Goal: Share content: Share content

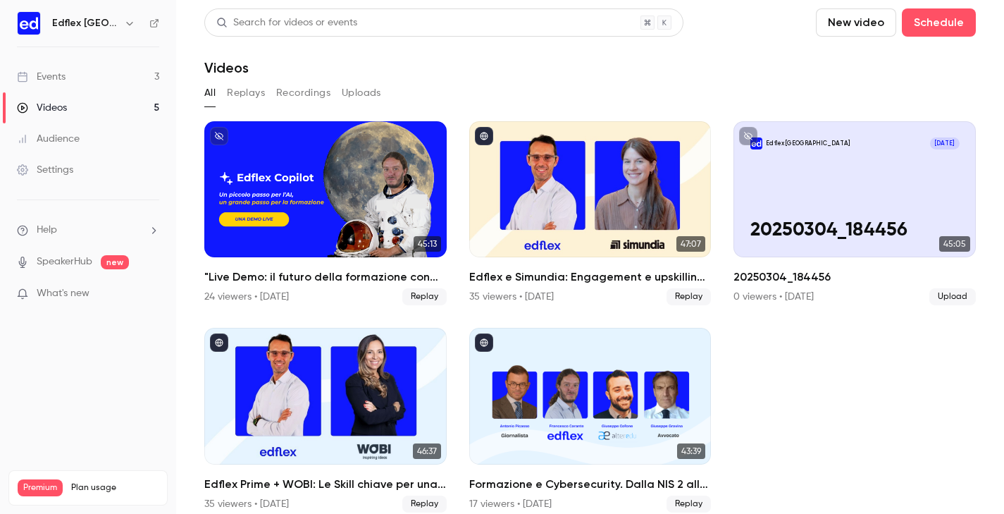
click at [108, 86] on link "Events 3" at bounding box center [88, 76] width 176 height 31
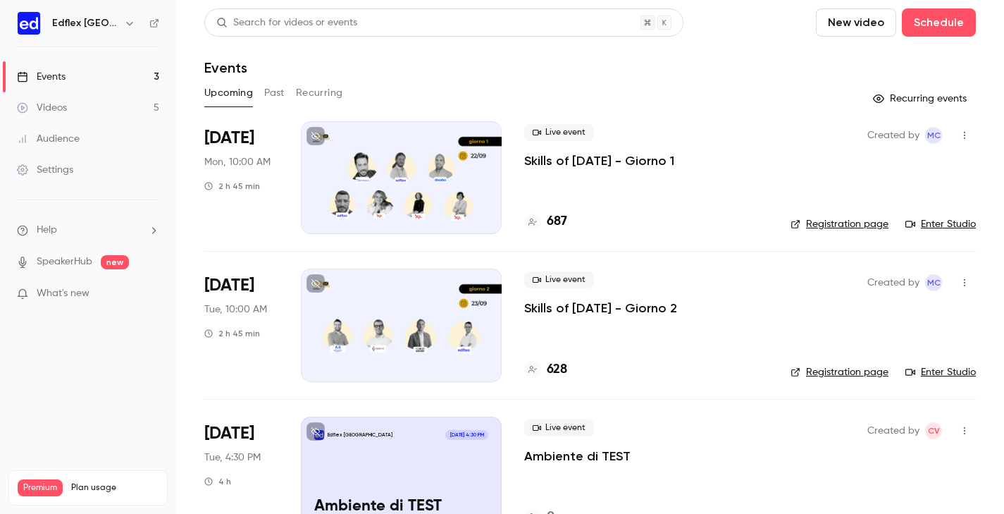
click at [409, 154] on div at bounding box center [401, 177] width 201 height 113
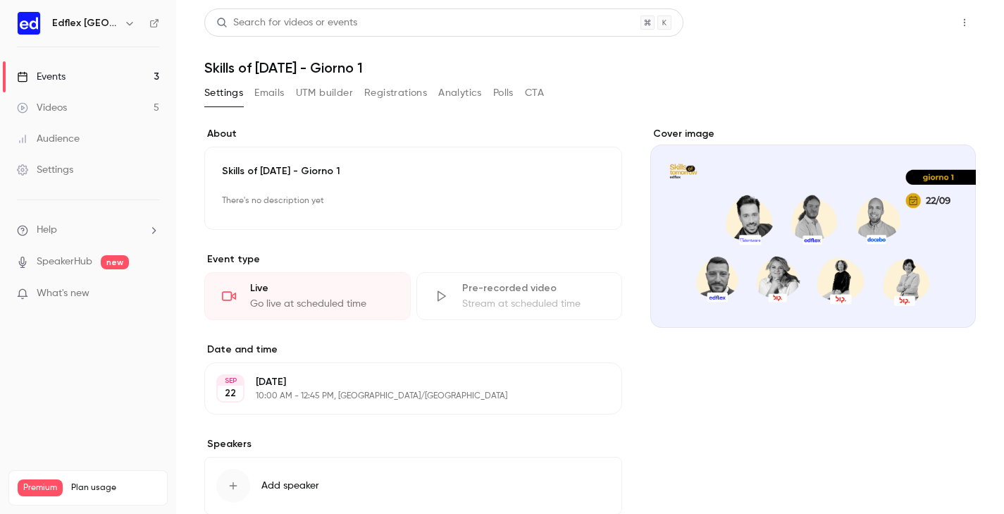
click at [911, 20] on button "Share" at bounding box center [914, 22] width 56 height 28
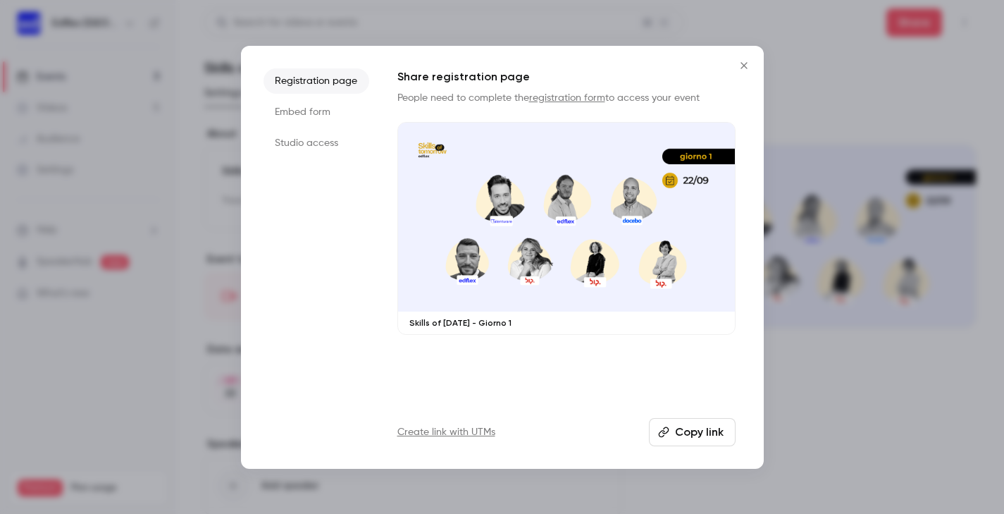
click at [301, 140] on li "Studio access" at bounding box center [316, 142] width 106 height 25
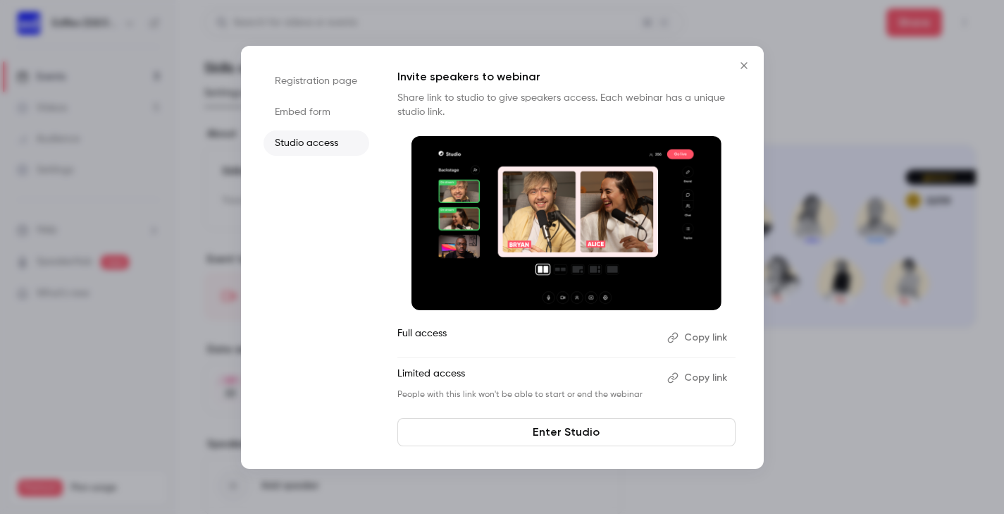
click at [714, 375] on button "Copy link" at bounding box center [699, 377] width 74 height 23
click at [707, 336] on button "Copy link" at bounding box center [699, 337] width 74 height 23
click at [905, 147] on div at bounding box center [502, 257] width 1004 height 514
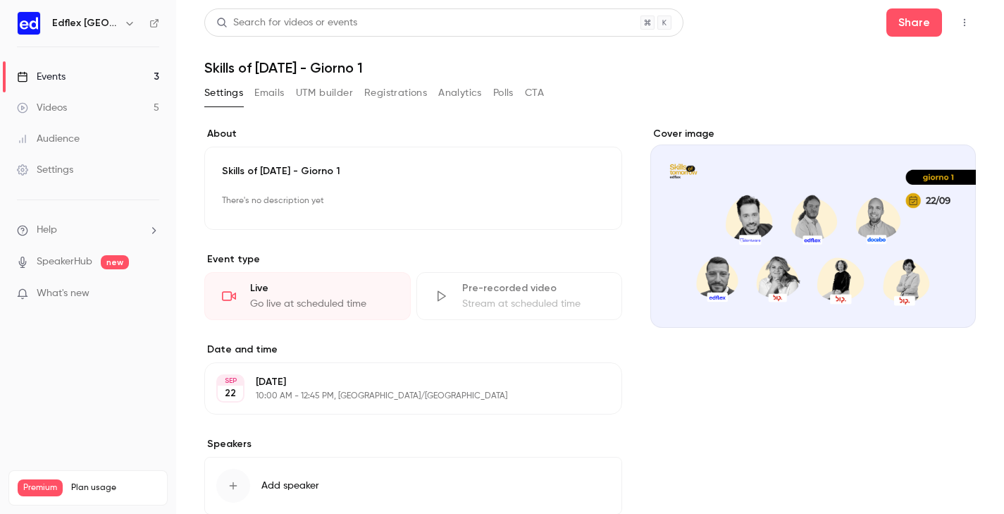
click at [42, 76] on div "Events" at bounding box center [41, 77] width 49 height 14
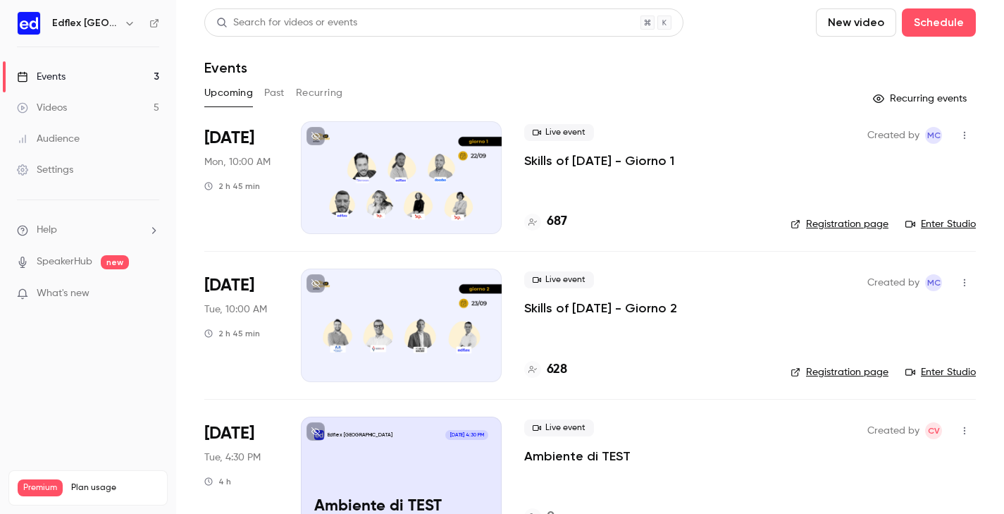
click at [371, 319] on div at bounding box center [401, 324] width 201 height 113
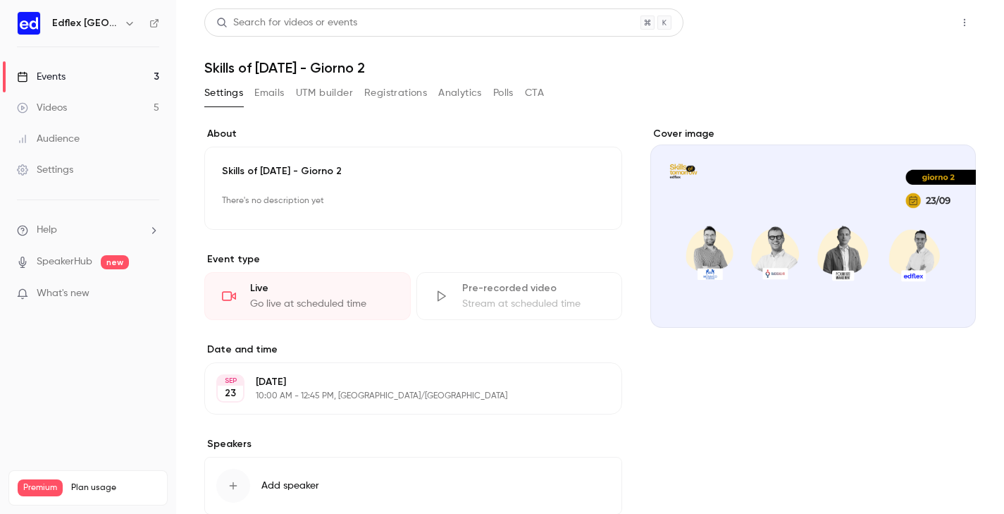
click at [932, 26] on button "Share" at bounding box center [914, 22] width 56 height 28
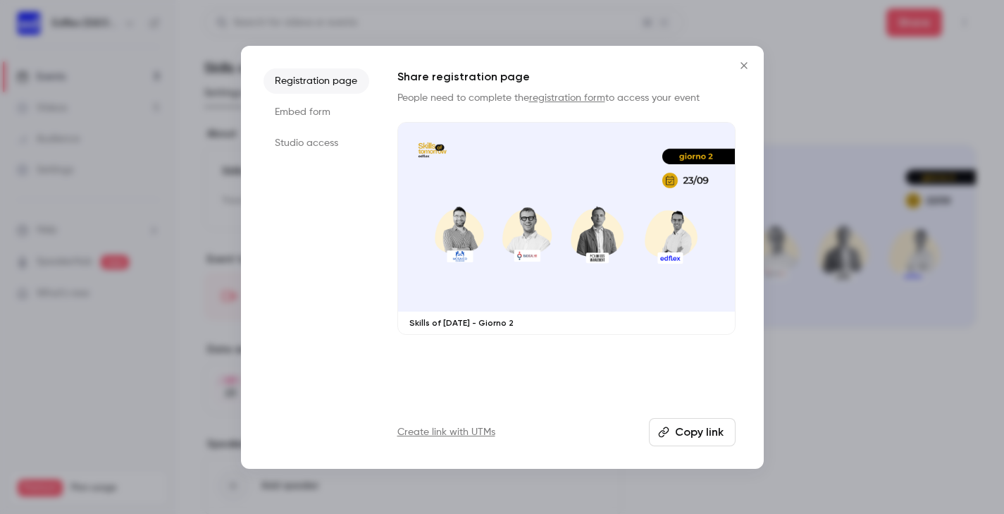
click at [303, 139] on li "Studio access" at bounding box center [316, 142] width 106 height 25
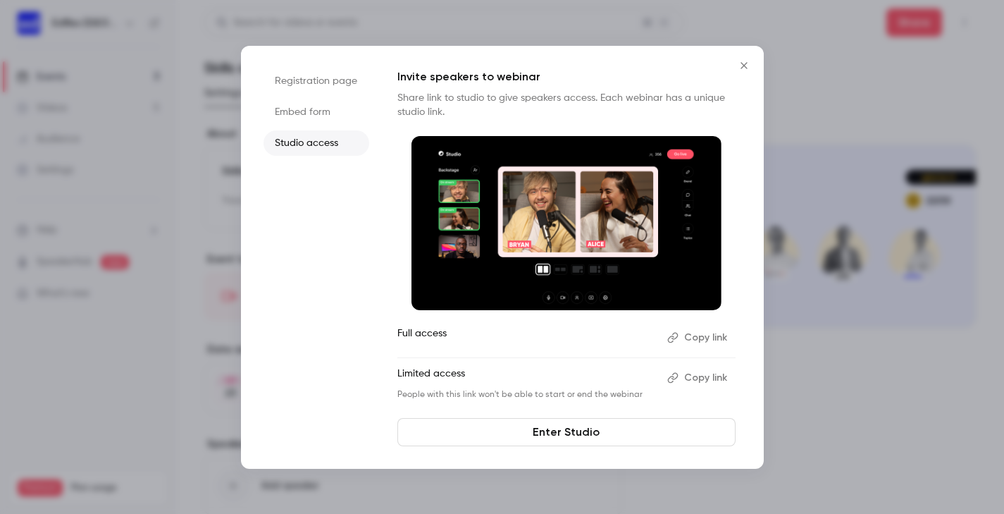
click at [690, 377] on button "Copy link" at bounding box center [699, 377] width 74 height 23
click at [707, 335] on button "Copy link" at bounding box center [699, 337] width 74 height 23
click at [856, 265] on div at bounding box center [502, 257] width 1004 height 514
